Goal: Information Seeking & Learning: Check status

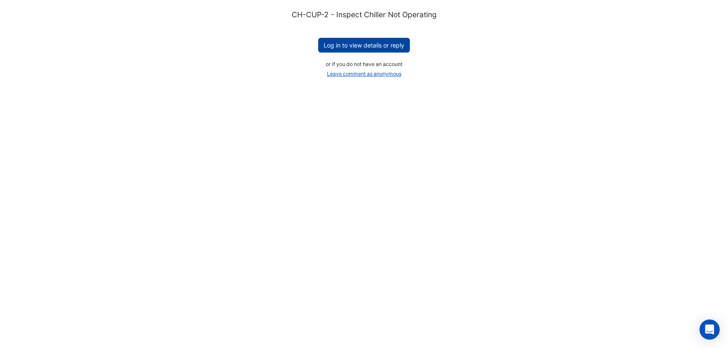
click at [370, 44] on button "Log in to view details or reply" at bounding box center [364, 45] width 92 height 15
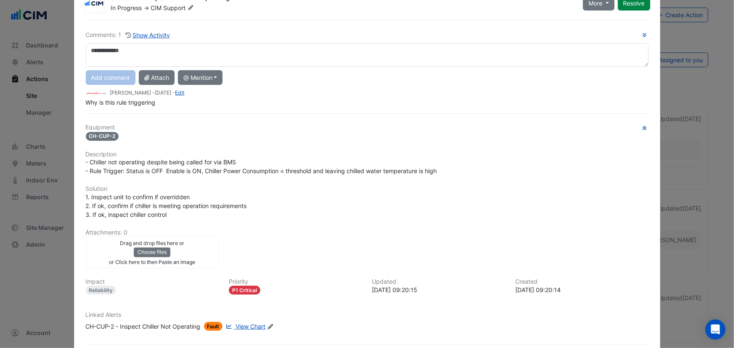
scroll to position [68, 0]
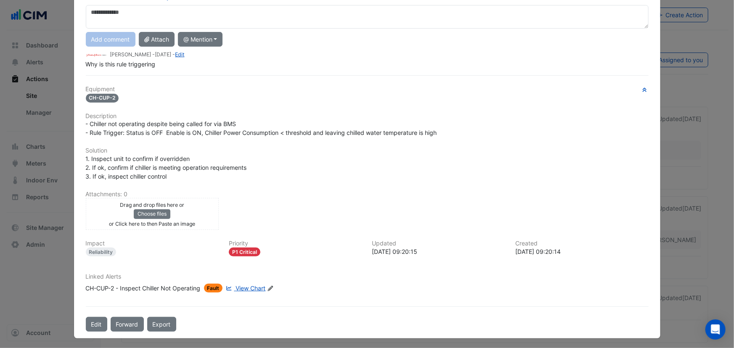
click at [249, 287] on span "View Chart" at bounding box center [250, 288] width 30 height 7
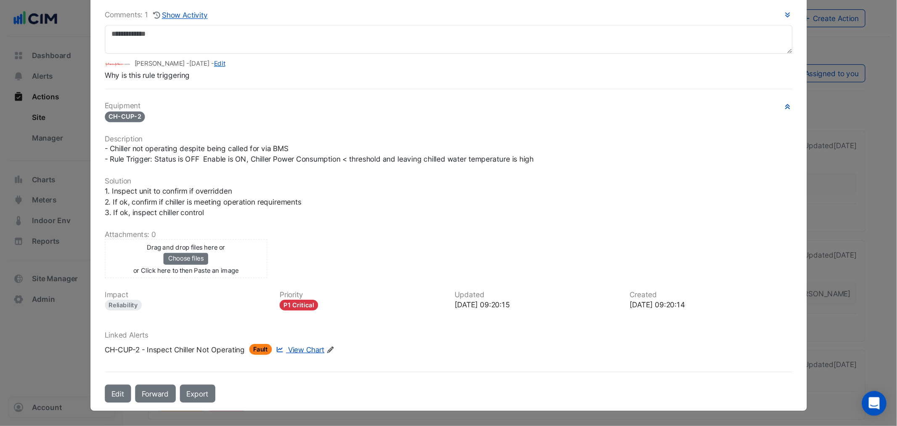
scroll to position [50, 0]
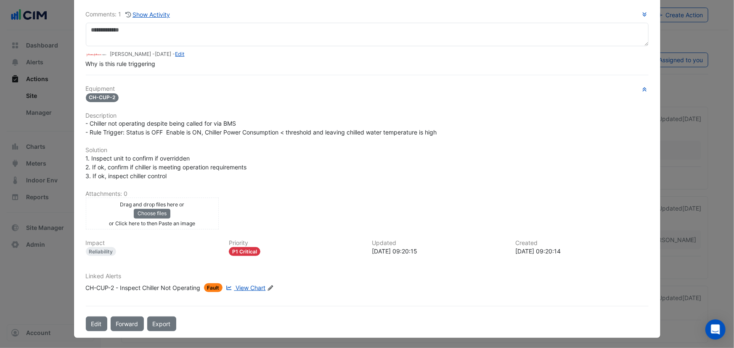
click at [215, 286] on span "Fault" at bounding box center [213, 287] width 19 height 9
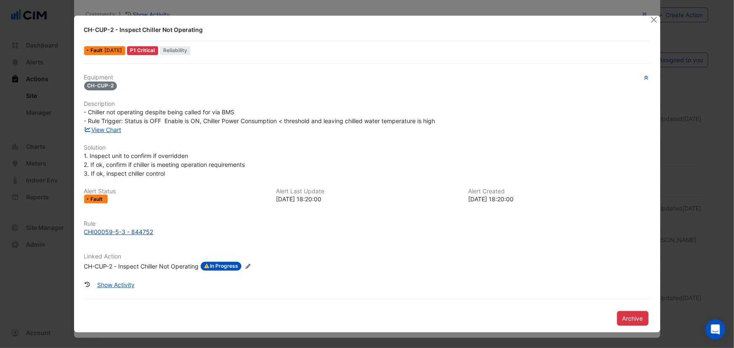
click at [114, 230] on div "CHI00059-5-3 - 844752" at bounding box center [118, 232] width 69 height 9
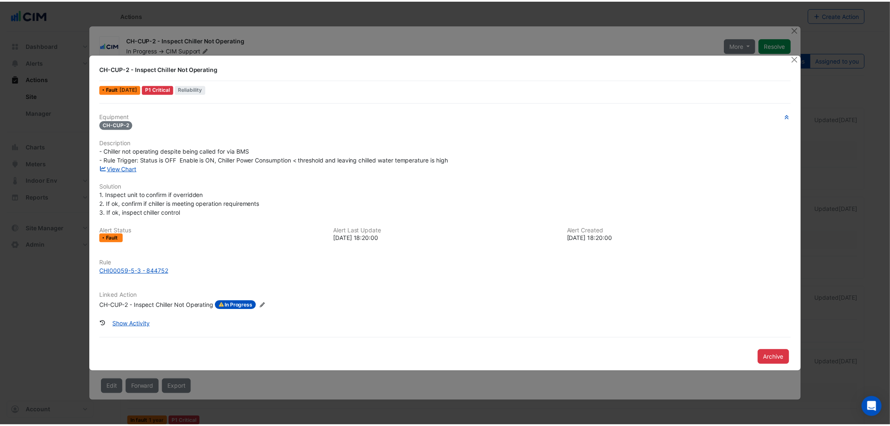
scroll to position [0, 0]
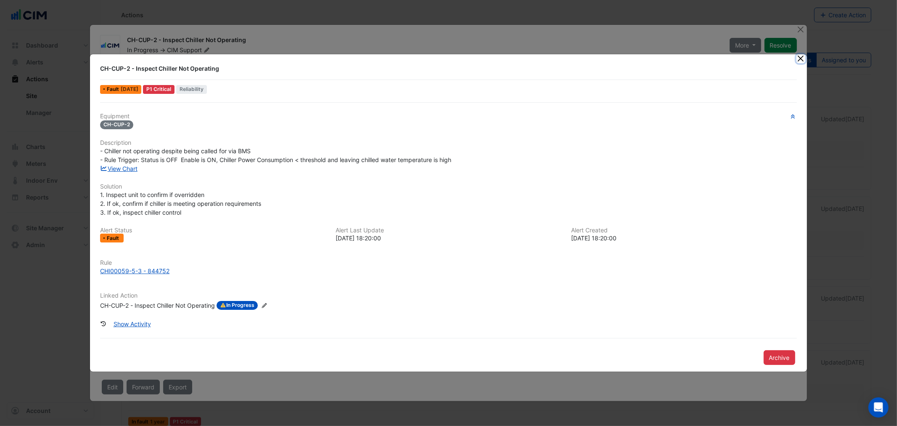
click at [733, 59] on button "Close" at bounding box center [800, 58] width 9 height 9
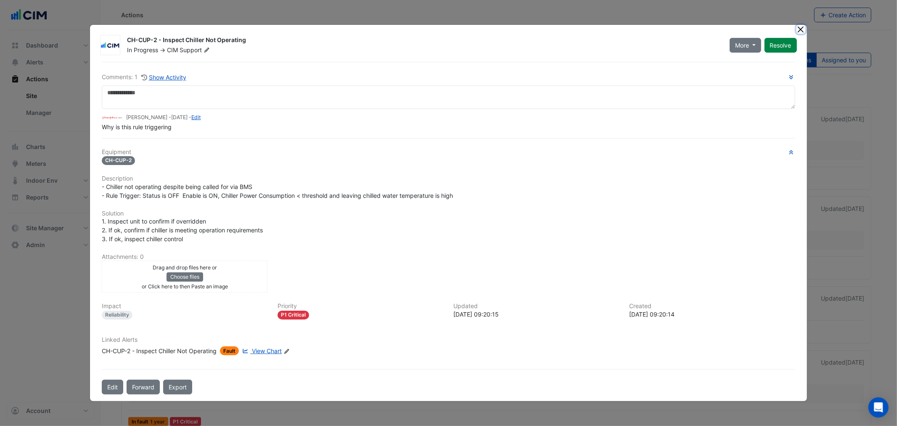
click at [733, 30] on button "Close" at bounding box center [800, 29] width 9 height 9
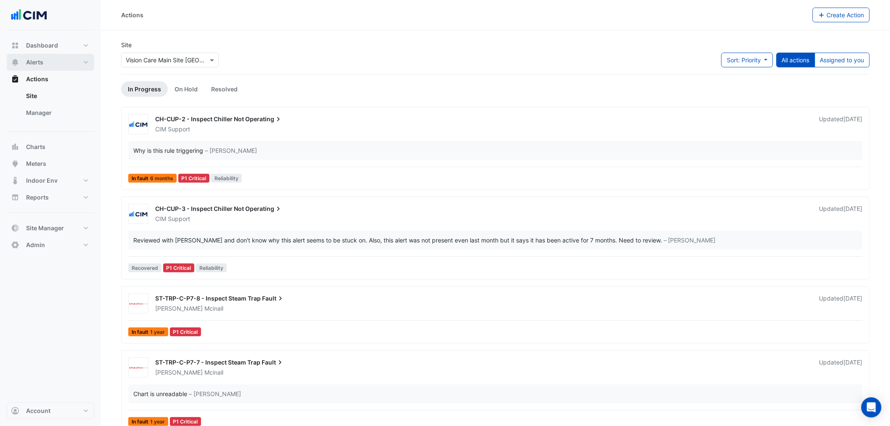
click at [34, 59] on span "Alerts" at bounding box center [34, 62] width 17 height 8
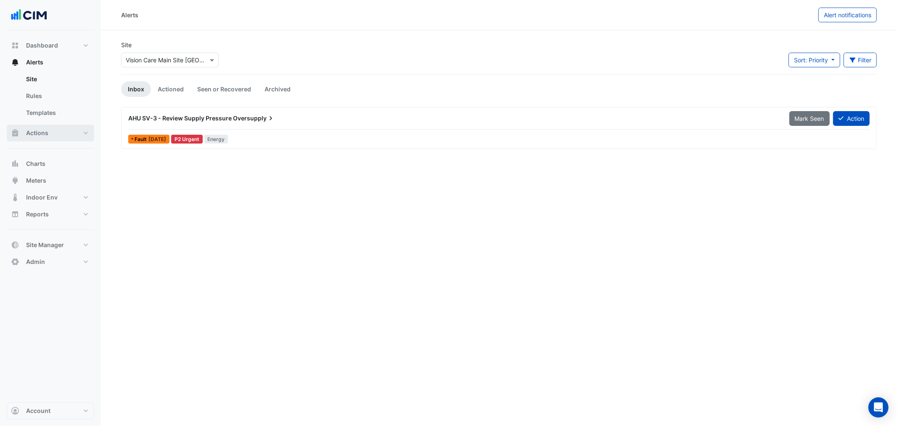
click at [34, 131] on span "Actions" at bounding box center [37, 133] width 22 height 8
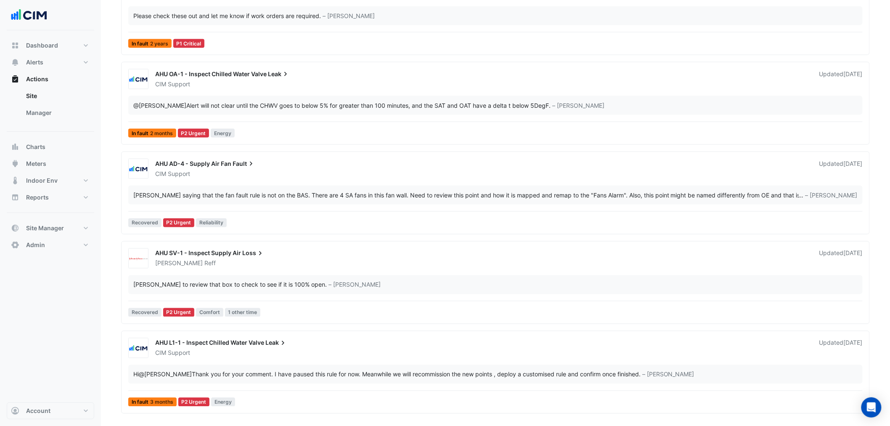
scroll to position [47, 0]
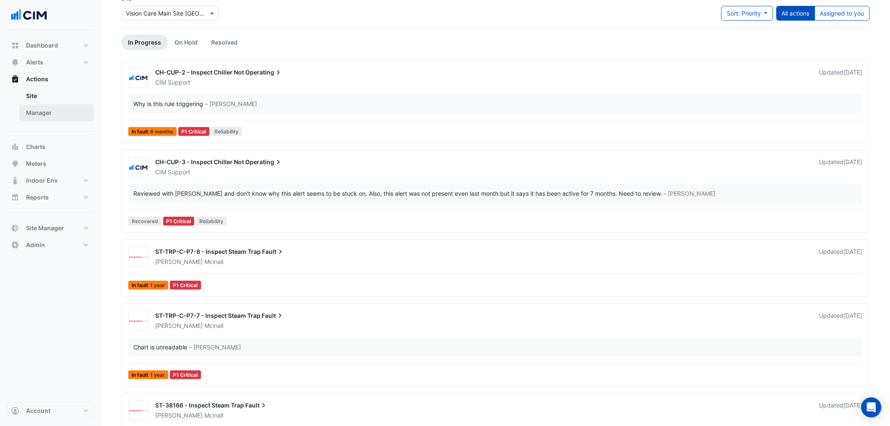
click at [40, 108] on link "Manager" at bounding box center [56, 112] width 75 height 17
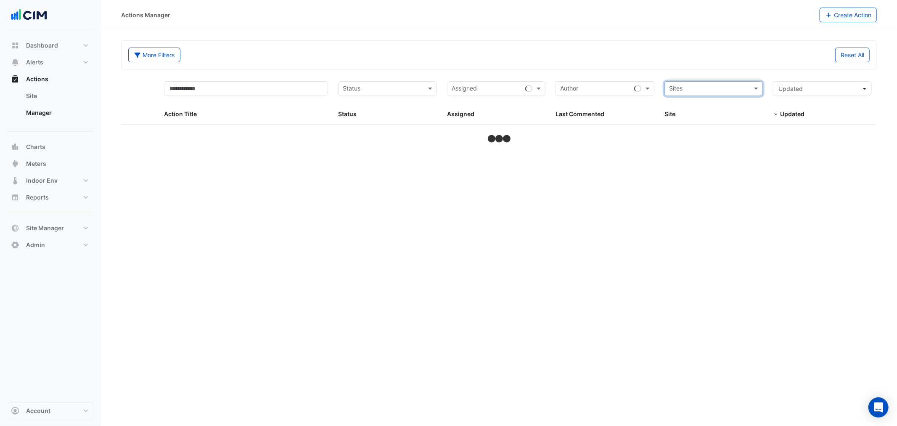
click at [717, 86] on input "text" at bounding box center [709, 90] width 80 height 10
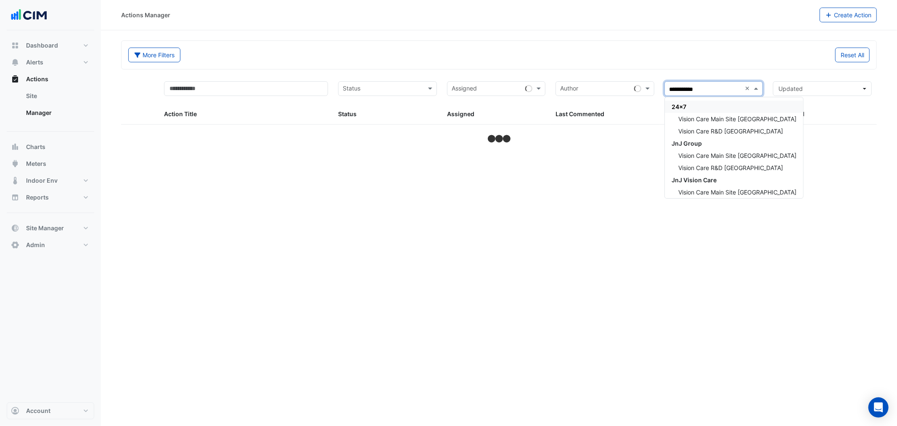
type input "**********"
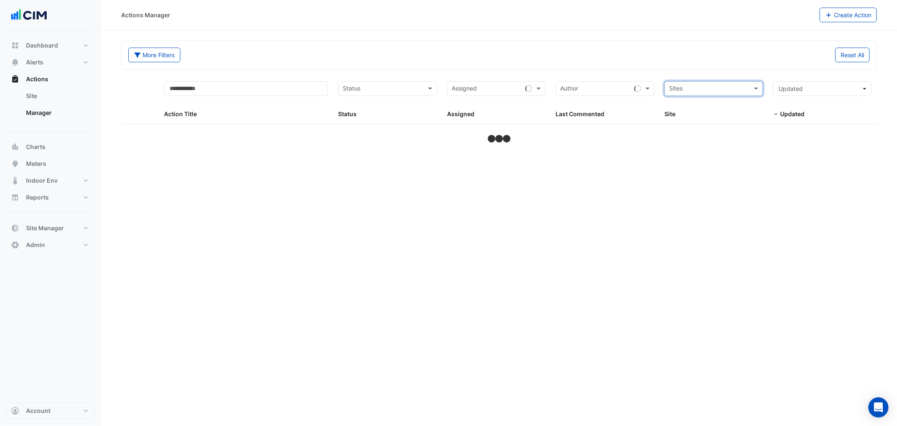
click at [726, 86] on input "text" at bounding box center [709, 90] width 80 height 10
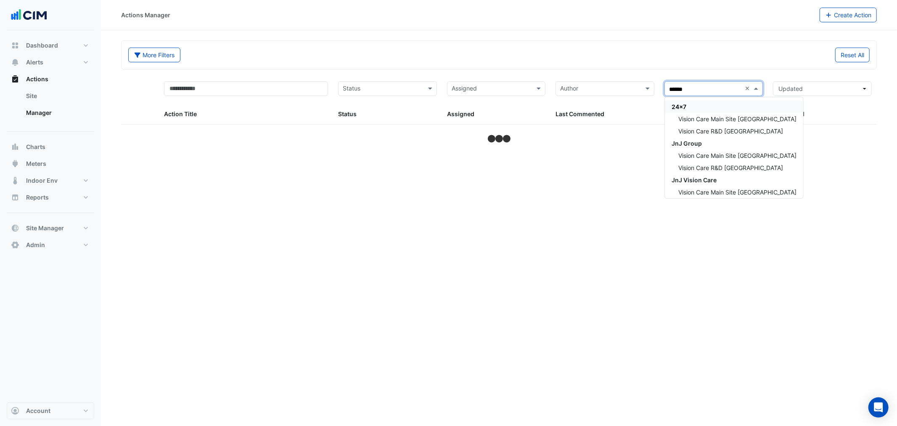
type input "*******"
click at [733, 118] on span "Vision Care Main Site Jacksonville" at bounding box center [737, 118] width 118 height 7
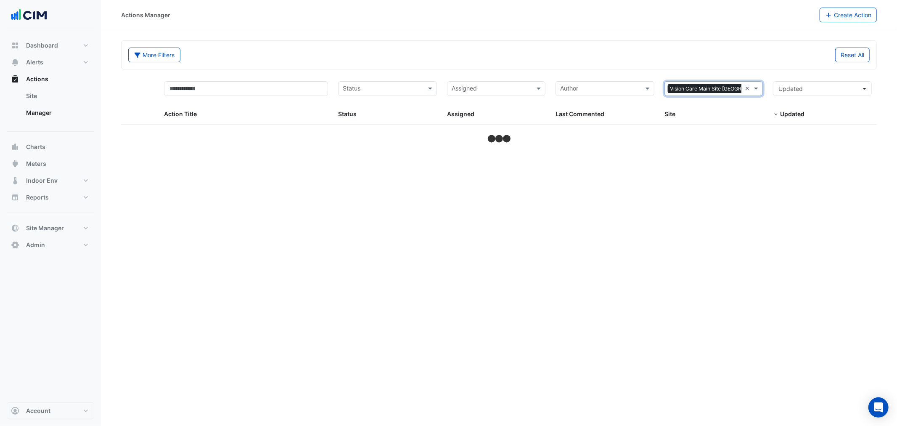
select select "***"
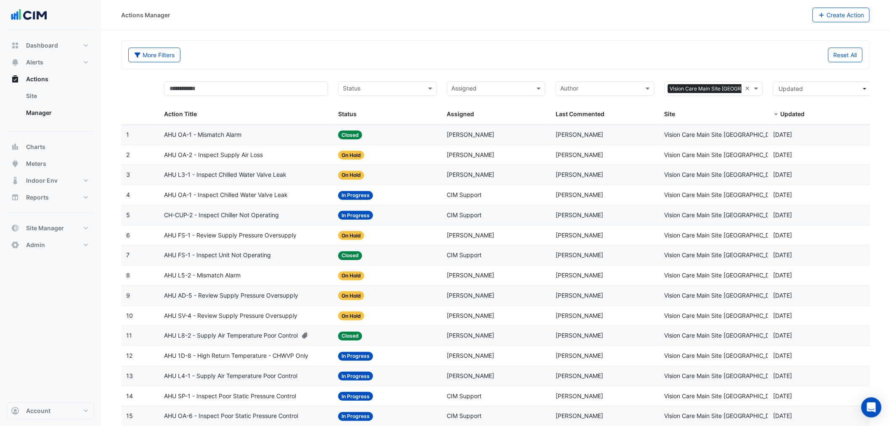
click at [205, 217] on span "CH-CUP-2 - Inspect Chiller Not Operating" at bounding box center [221, 215] width 115 height 10
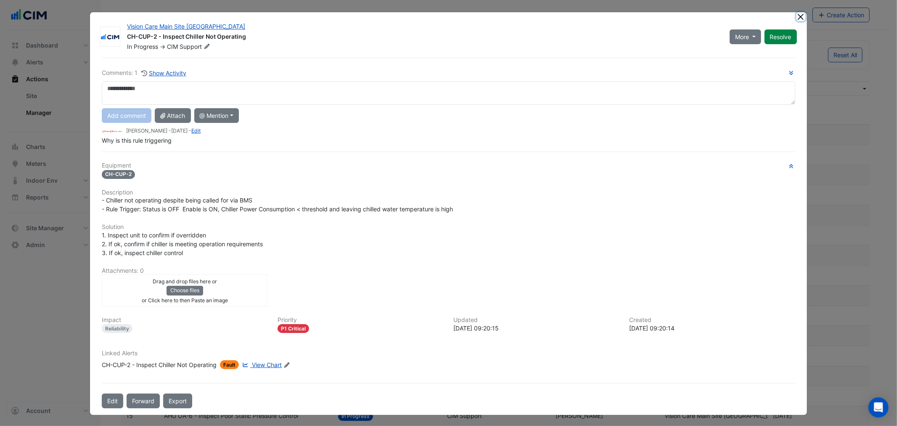
click at [733, 16] on button "Close" at bounding box center [800, 16] width 9 height 9
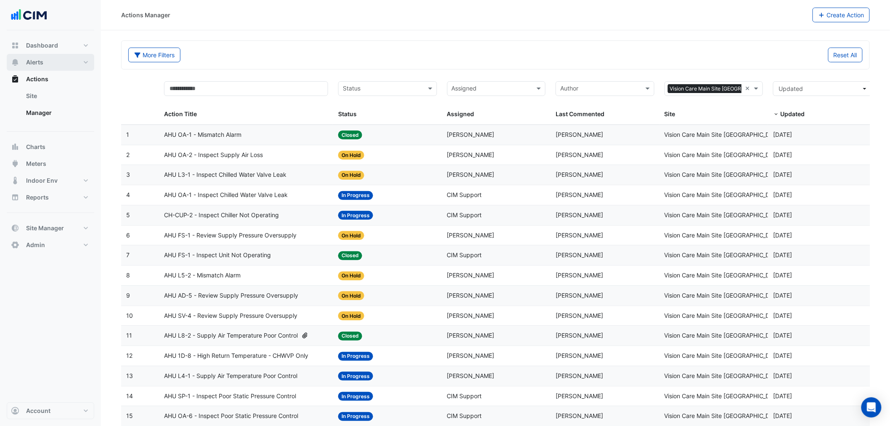
click at [41, 63] on span "Alerts" at bounding box center [34, 62] width 17 height 8
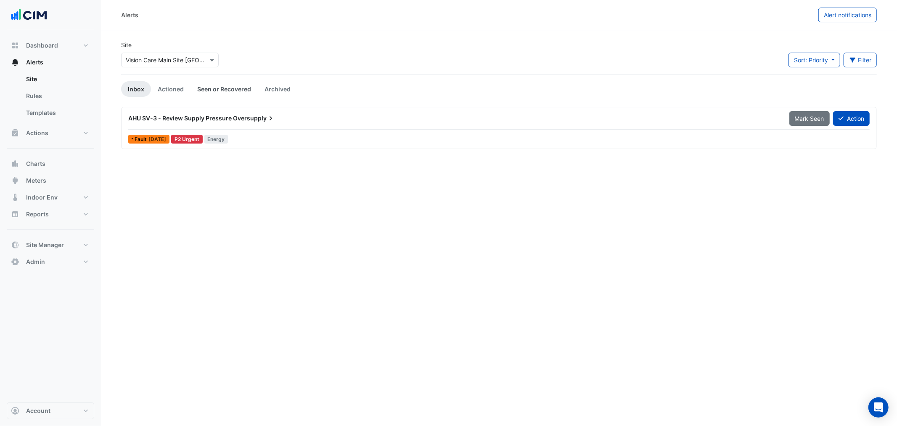
click at [228, 86] on link "Seen or Recovered" at bounding box center [224, 89] width 67 height 16
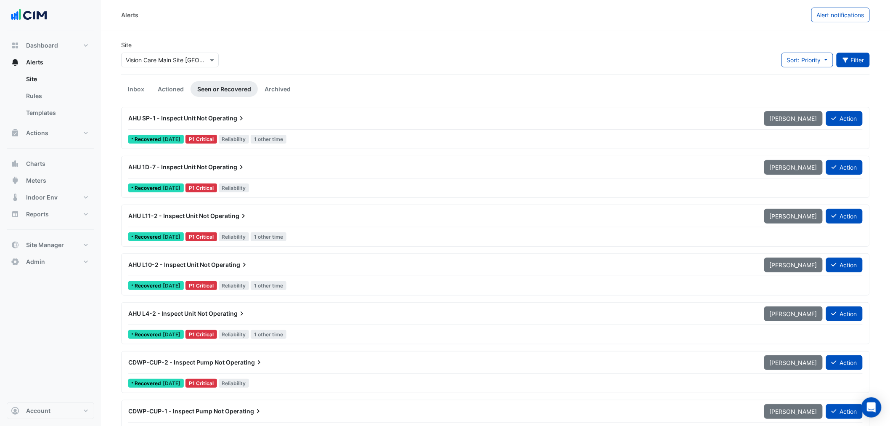
click at [733, 59] on button "Filter" at bounding box center [853, 60] width 34 height 15
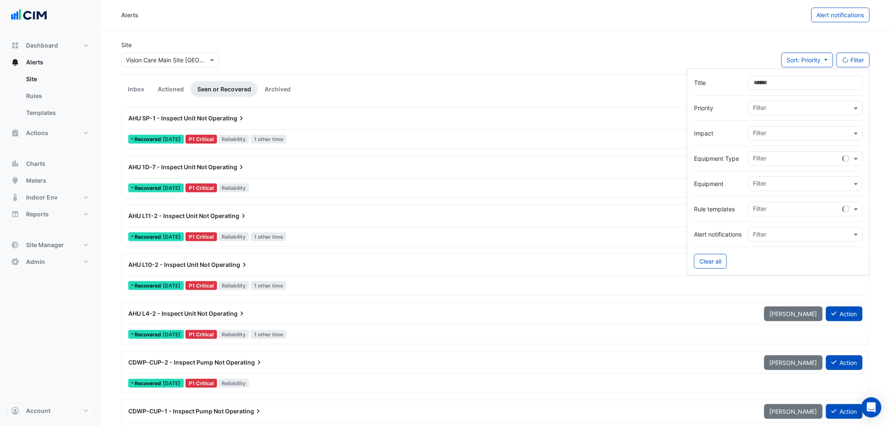
click at [733, 186] on input "text" at bounding box center [802, 184] width 99 height 9
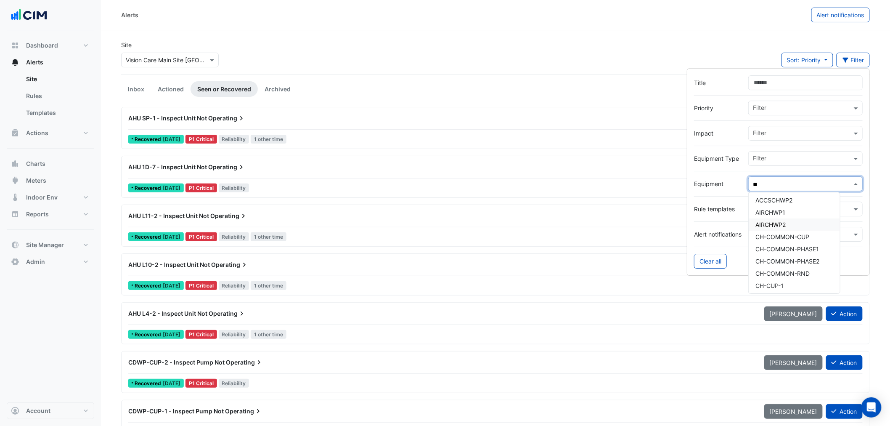
scroll to position [140, 0]
click at [733, 278] on span "CH-CUP-4" at bounding box center [769, 281] width 29 height 7
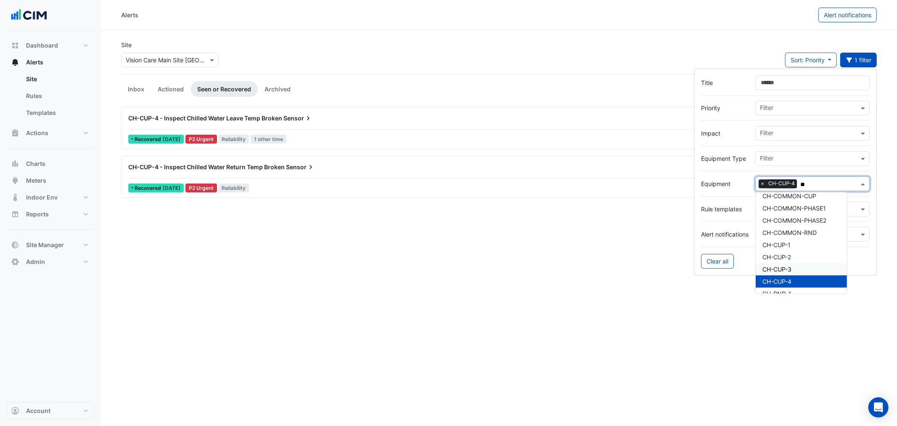
click at [733, 268] on span "CH-CUP-3" at bounding box center [776, 268] width 29 height 7
type input "**"
drag, startPoint x: 716, startPoint y: 258, endPoint x: 702, endPoint y: 256, distance: 13.7
click at [716, 258] on button "Clear all" at bounding box center [717, 261] width 33 height 15
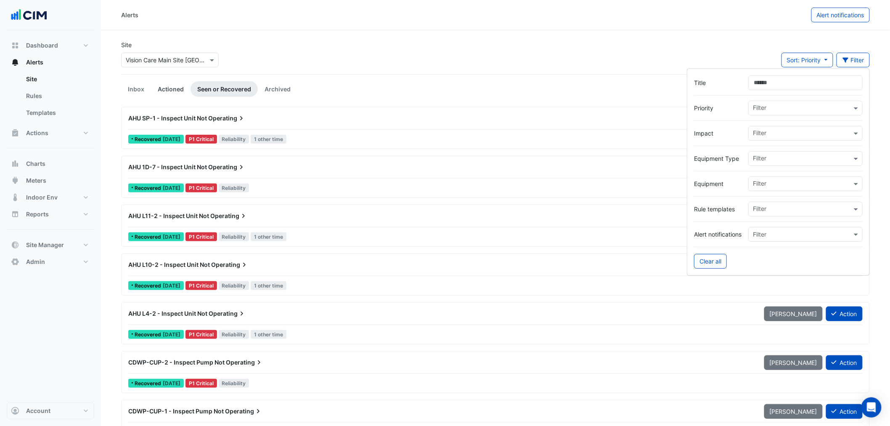
click at [167, 90] on link "Actioned" at bounding box center [171, 89] width 40 height 16
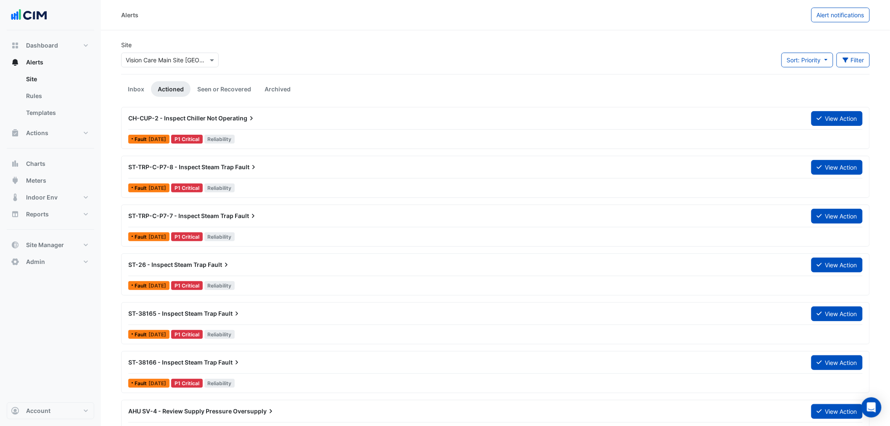
click at [200, 122] on div "CH-CUP-2 - Inspect Chiller Not Operating" at bounding box center [464, 118] width 673 height 8
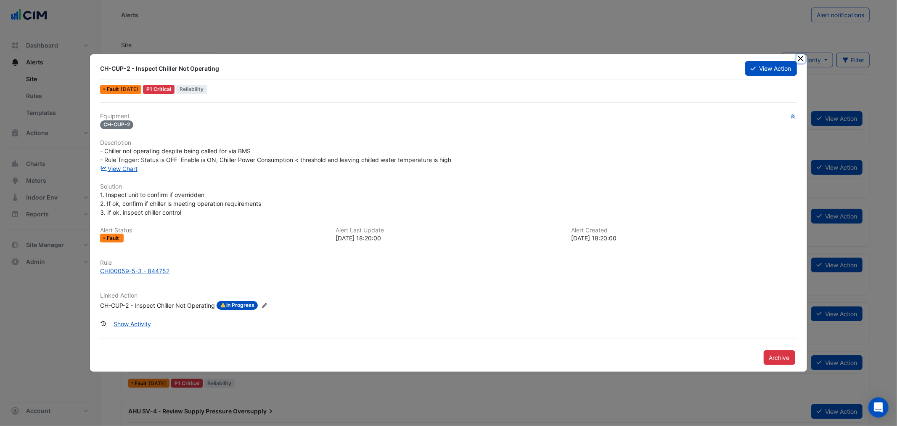
click at [733, 60] on button "Close" at bounding box center [800, 58] width 9 height 9
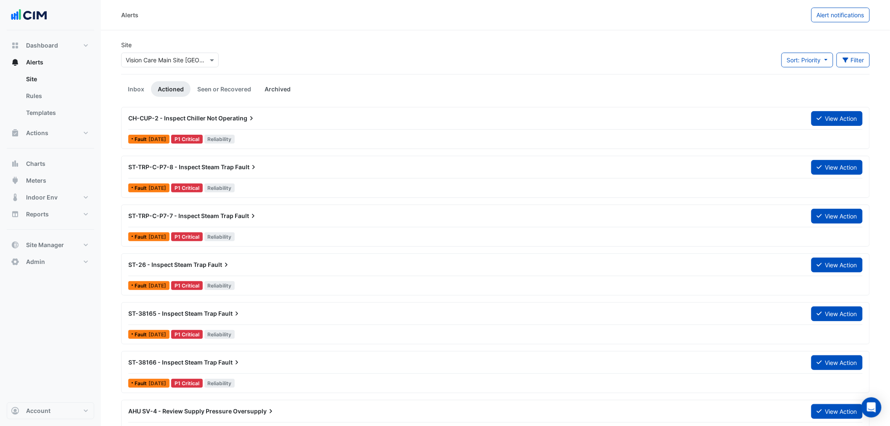
click at [272, 89] on link "Archived" at bounding box center [278, 89] width 40 height 16
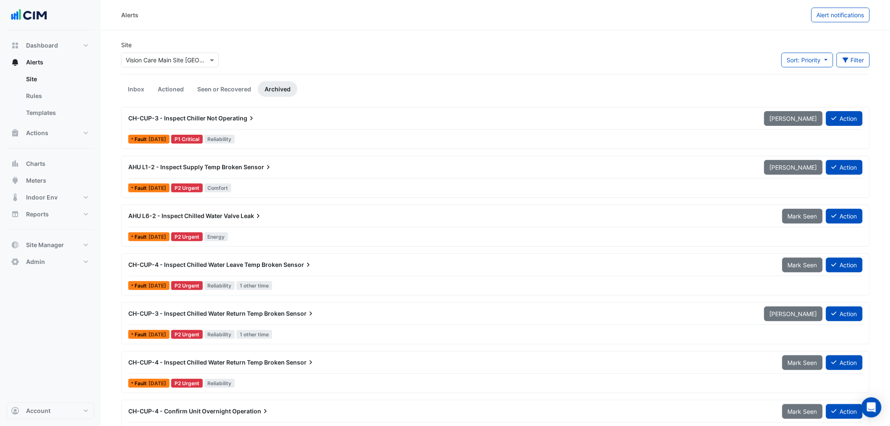
click at [191, 120] on span "CH-CUP-3 - Inspect Chiller Not" at bounding box center [172, 117] width 89 height 7
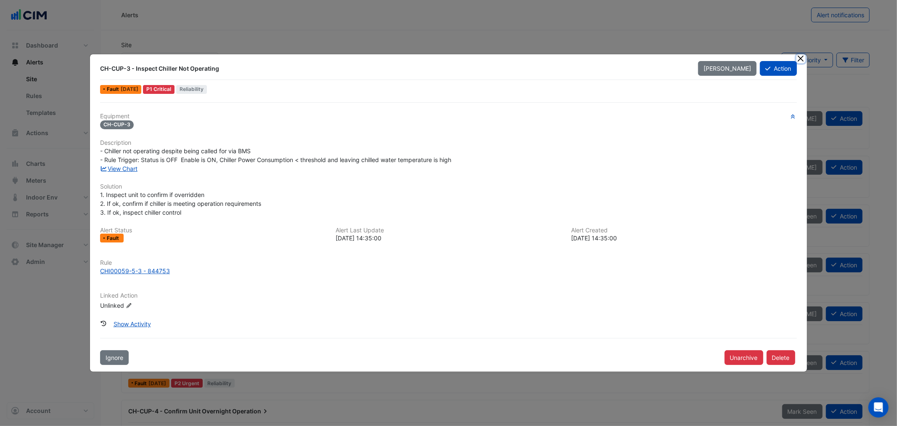
click at [733, 58] on button "Close" at bounding box center [800, 58] width 9 height 9
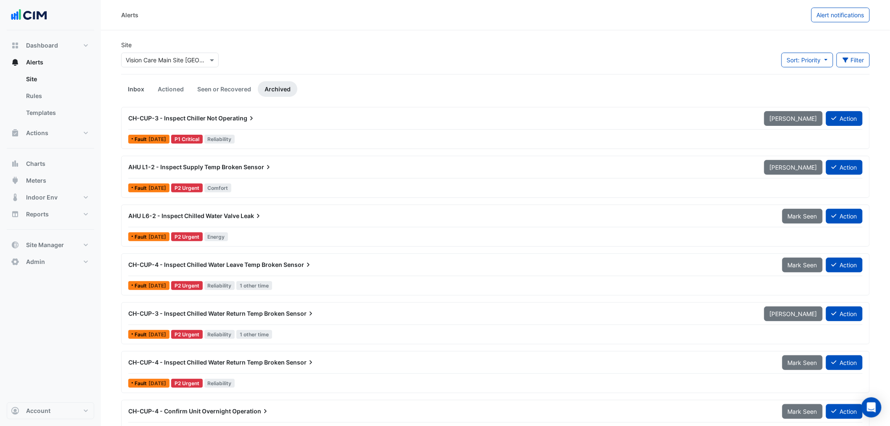
click at [135, 88] on link "Inbox" at bounding box center [136, 89] width 30 height 16
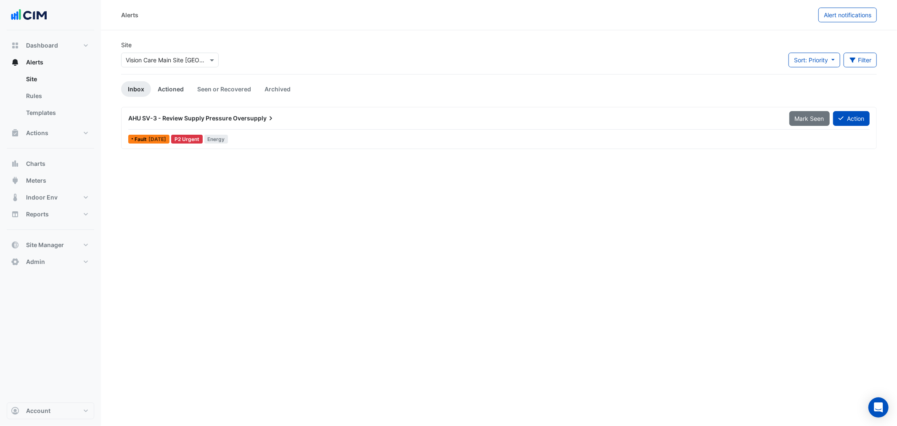
click at [164, 85] on link "Actioned" at bounding box center [171, 89] width 40 height 16
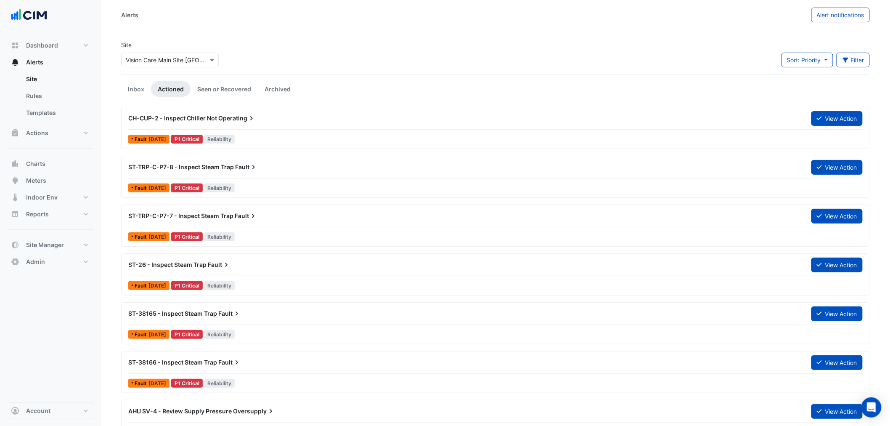
click at [256, 122] on div "CH-CUP-2 - Inspect Chiller Not Operating" at bounding box center [464, 118] width 673 height 8
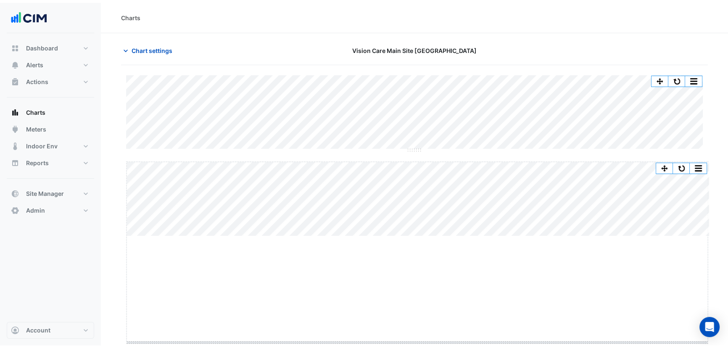
scroll to position [1, 0]
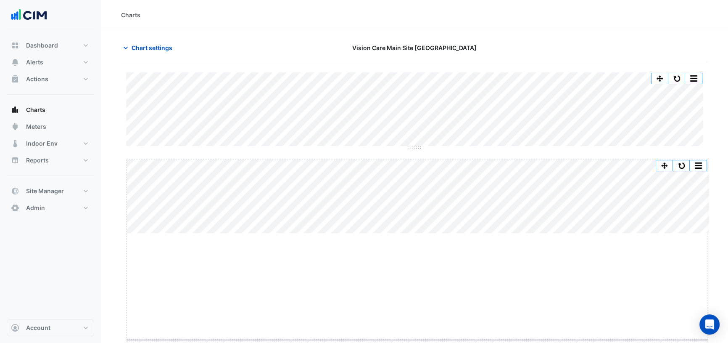
drag, startPoint x: 419, startPoint y: 233, endPoint x: 428, endPoint y: 333, distance: 100.9
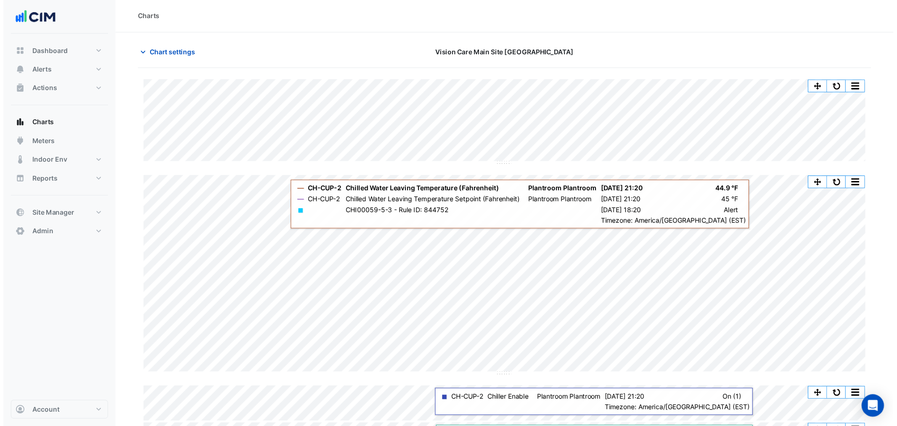
scroll to position [0, 0]
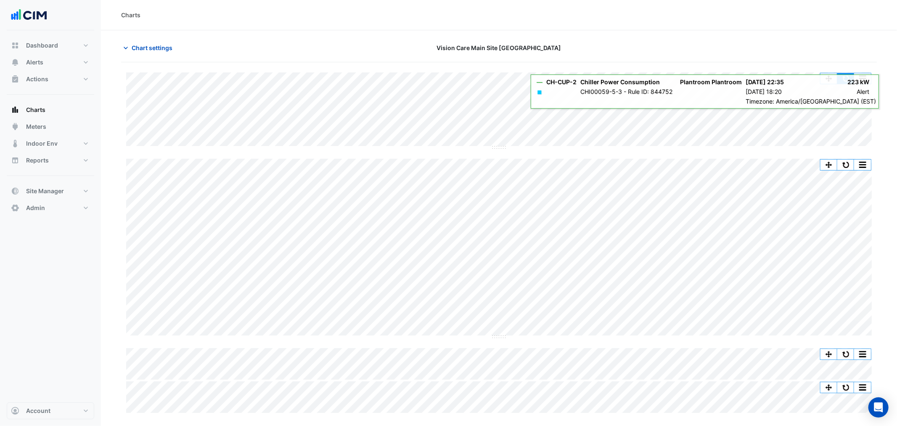
click at [733, 80] on button "button" at bounding box center [845, 78] width 17 height 11
click at [733, 75] on button "button" at bounding box center [845, 78] width 17 height 11
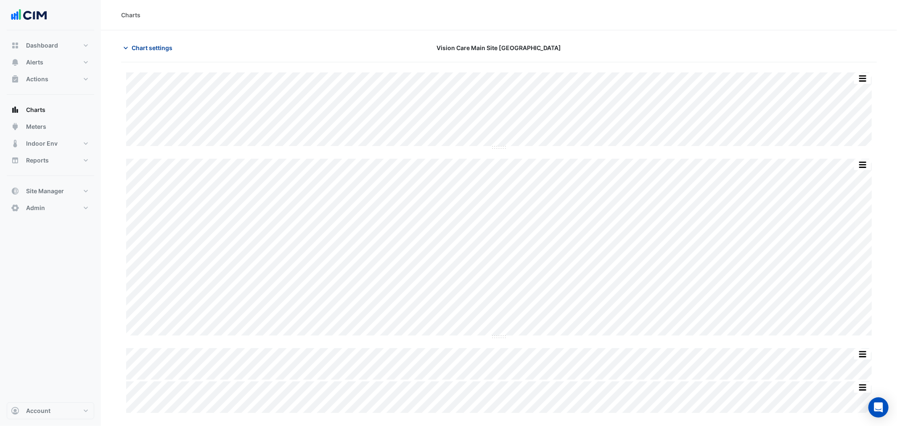
click at [152, 47] on span "Chart settings" at bounding box center [152, 47] width 41 height 9
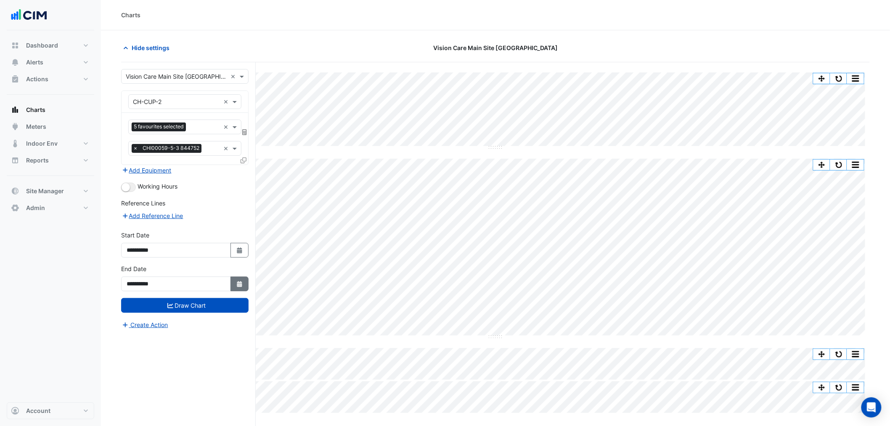
click at [244, 283] on button "Select Date" at bounding box center [239, 283] width 19 height 15
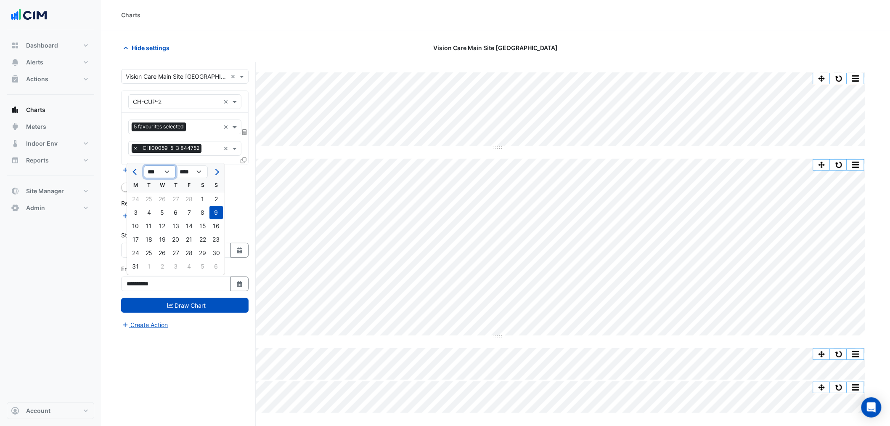
drag, startPoint x: 169, startPoint y: 169, endPoint x: 170, endPoint y: 175, distance: 6.8
click at [169, 169] on select "*** *** *** *** *** *** *** *** *** *** ***" at bounding box center [160, 171] width 32 height 13
select select "*"
click at [144, 165] on select "*** *** *** *** *** *** *** *** *** *** ***" at bounding box center [160, 171] width 32 height 13
click at [148, 254] on div "30" at bounding box center [148, 252] width 13 height 13
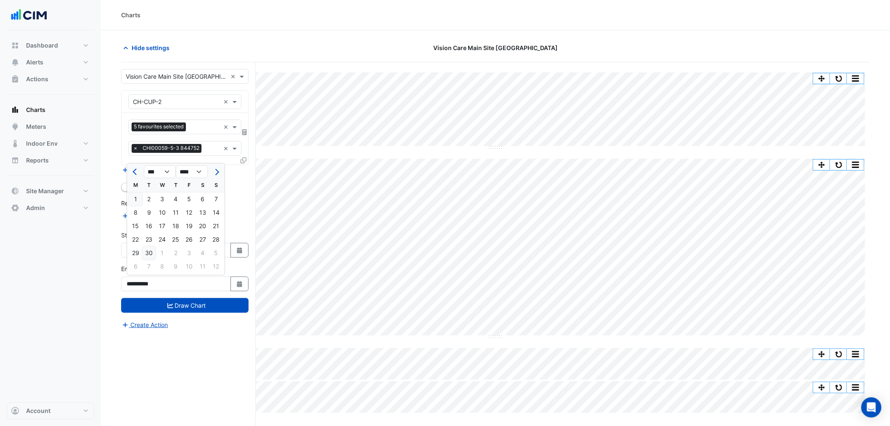
type input "**********"
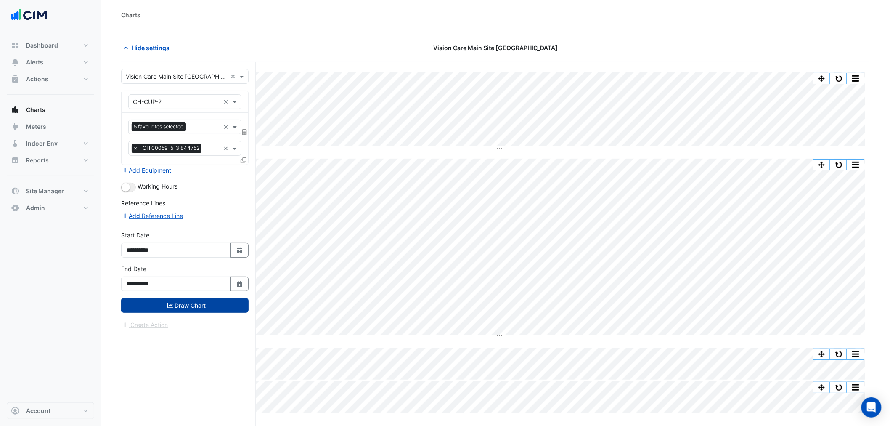
click at [201, 307] on button "Draw Chart" at bounding box center [184, 305] width 127 height 15
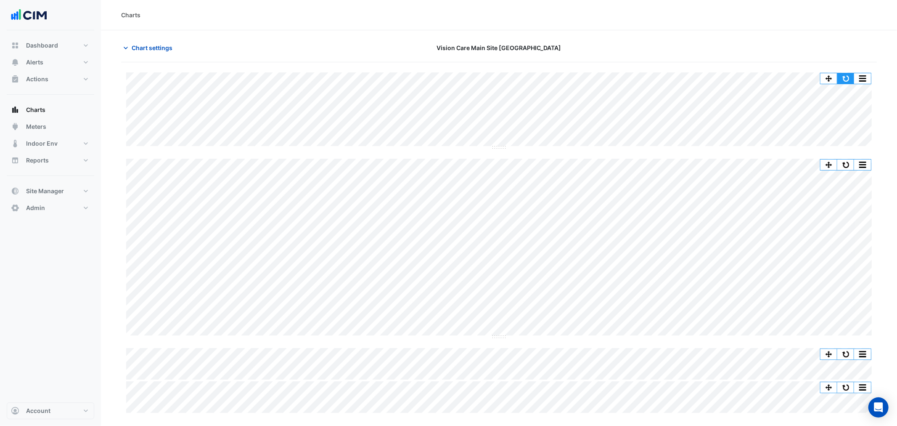
click at [733, 81] on button "button" at bounding box center [845, 78] width 17 height 11
click at [733, 77] on button "button" at bounding box center [845, 78] width 17 height 11
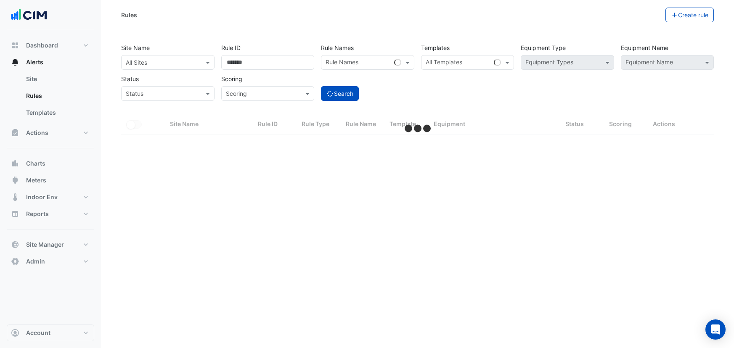
select select "***"
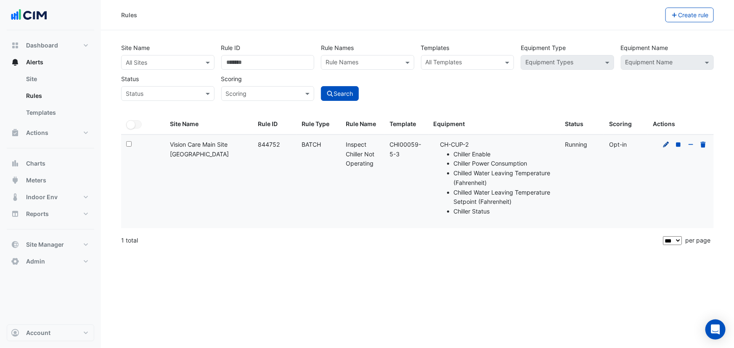
click at [666, 143] on icon at bounding box center [666, 144] width 6 height 6
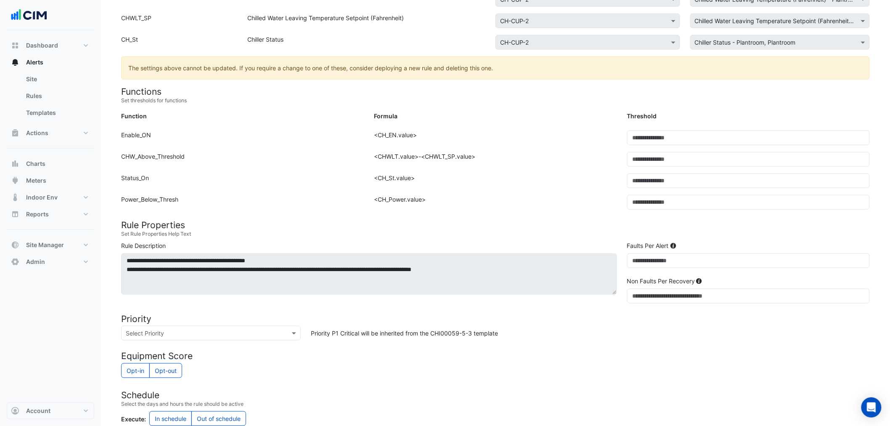
scroll to position [280, 0]
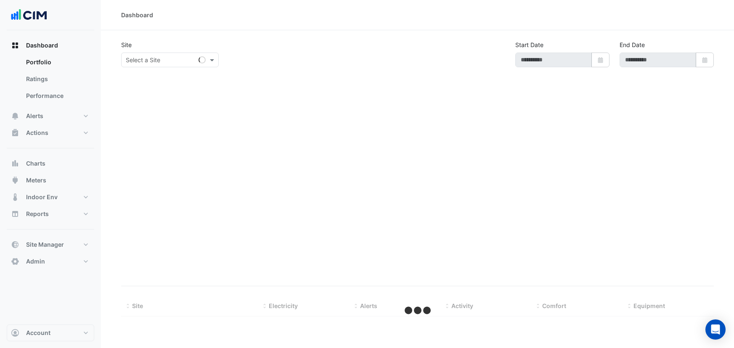
type input "**********"
select select "***"
